Goal: Navigation & Orientation: Go to known website

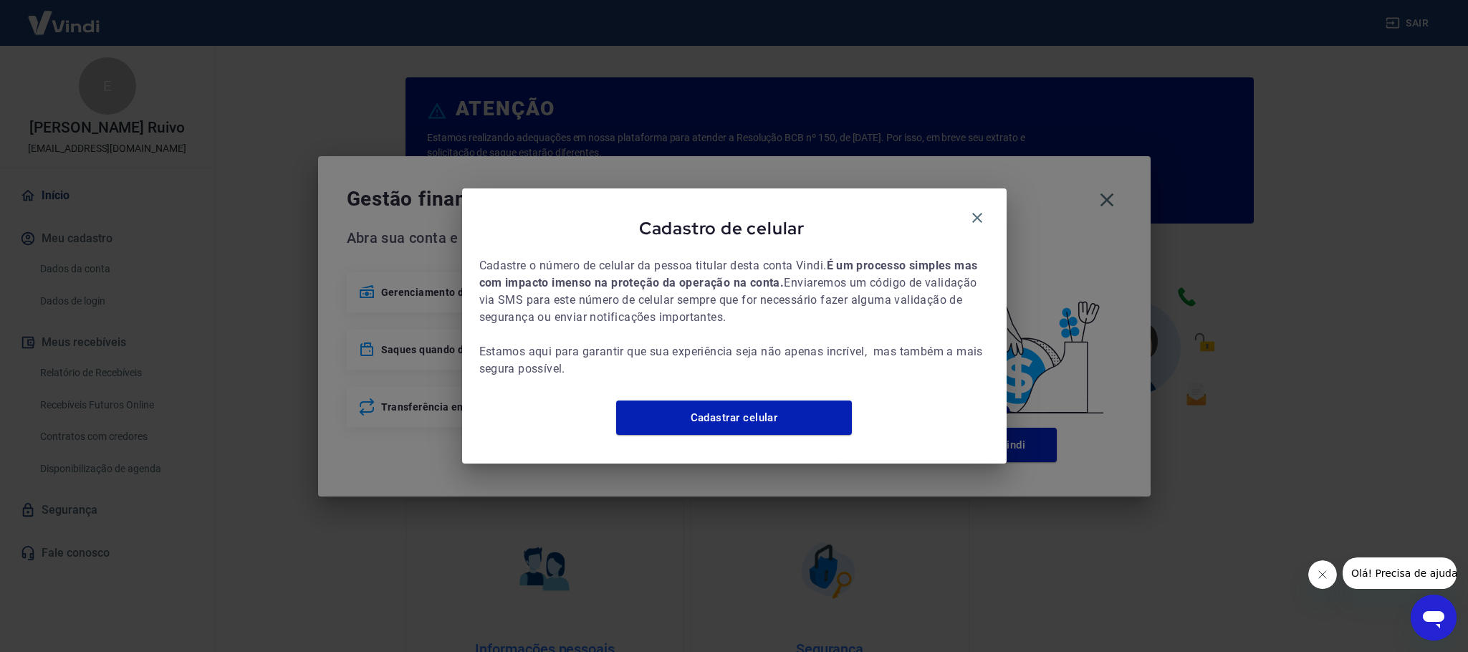
click at [963, 206] on div "Cadastro de celular" at bounding box center [734, 231] width 510 height 51
click at [969, 209] on icon "button" at bounding box center [977, 217] width 17 height 17
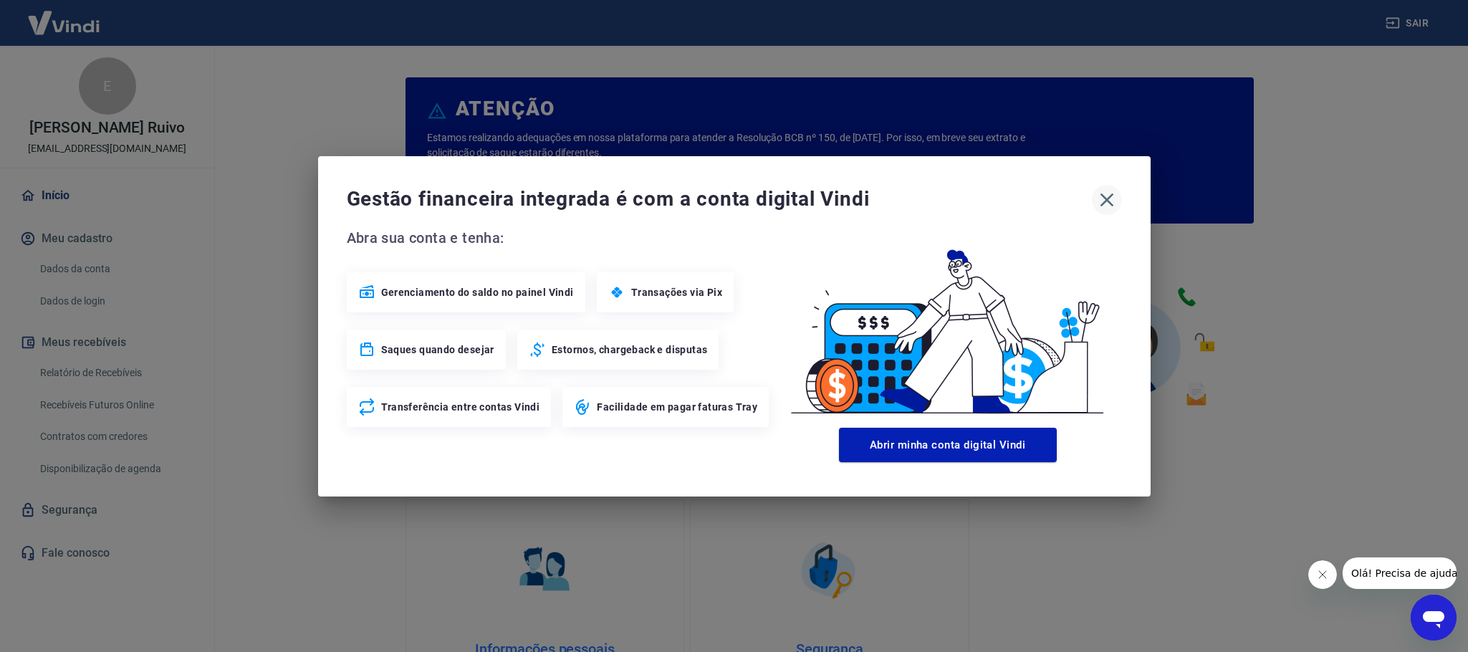
click at [1098, 204] on icon "button" at bounding box center [1106, 199] width 23 height 23
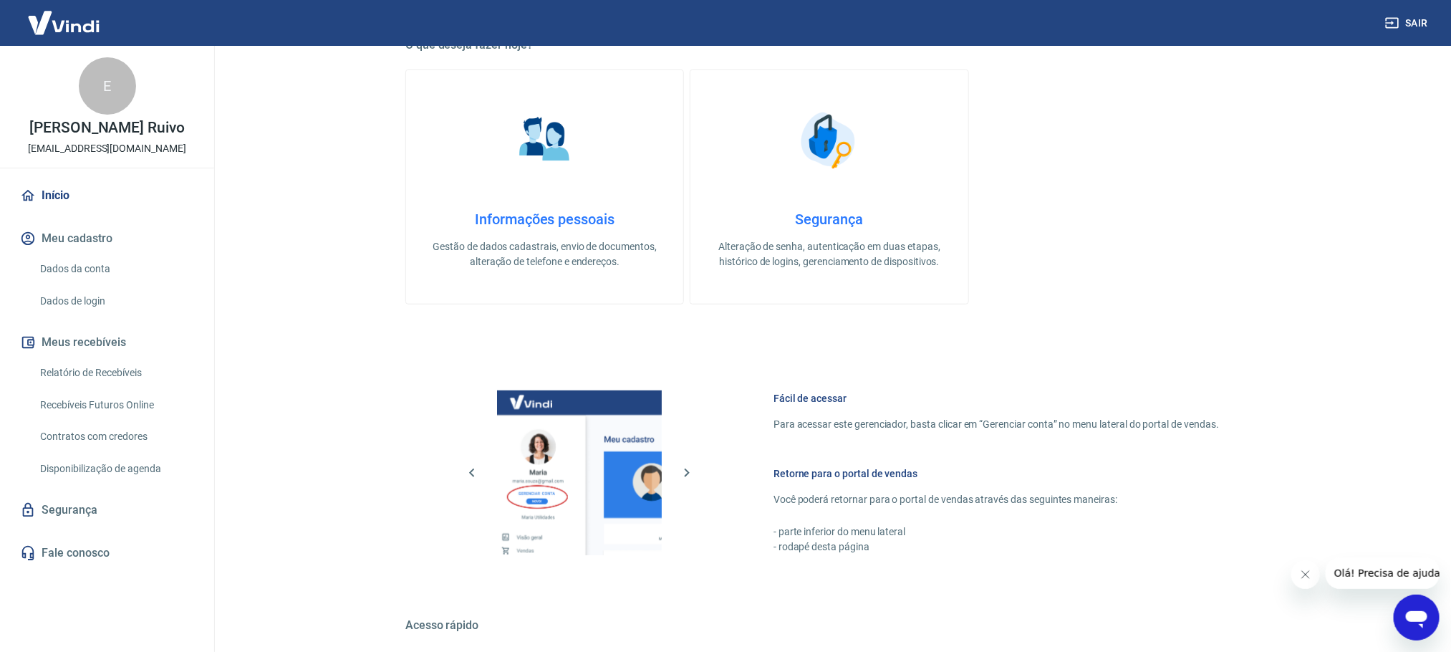
scroll to position [615, 0]
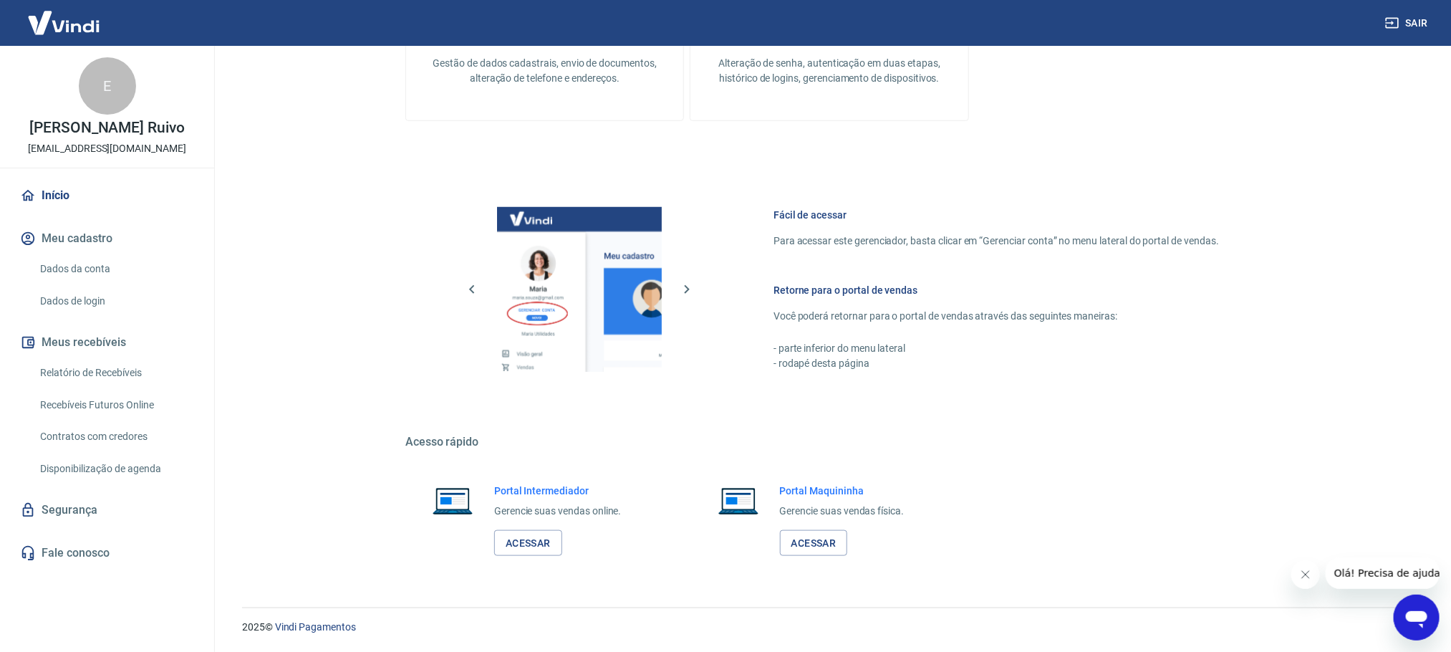
click at [548, 527] on div "Portal Intermediador Gerencie suas vendas online. Acessar" at bounding box center [558, 520] width 128 height 73
click at [522, 538] on link "Acessar" at bounding box center [528, 543] width 68 height 27
